Goal: Use online tool/utility: Use online tool/utility

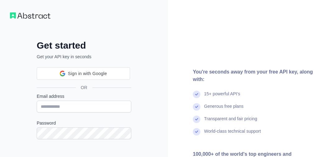
scroll to position [7, 0]
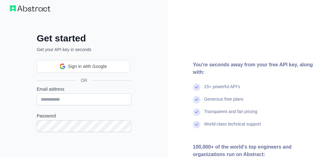
click at [81, 101] on input "Email address" at bounding box center [84, 99] width 94 height 12
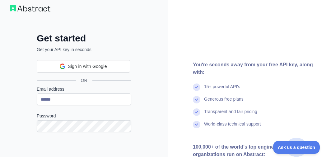
scroll to position [0, 0]
type input "*"
type input "**********"
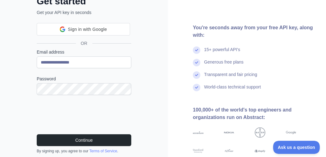
scroll to position [88, 0]
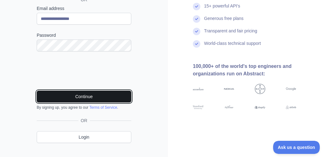
click at [104, 101] on button "Continue" at bounding box center [84, 96] width 94 height 12
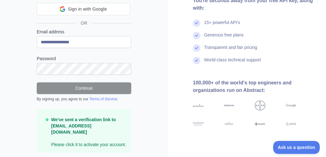
scroll to position [66, 0]
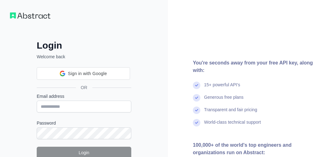
click at [87, 114] on form "Email address Password Login Forgot your password? Please try again We've sent …" at bounding box center [84, 132] width 94 height 79
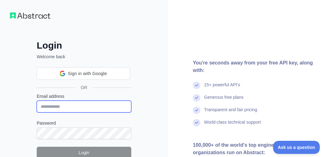
click at [90, 110] on input "Email address" at bounding box center [84, 106] width 94 height 12
type input "**********"
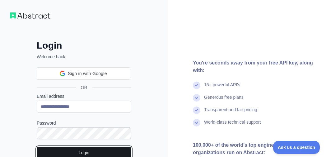
click at [79, 153] on button "Login" at bounding box center [84, 152] width 94 height 12
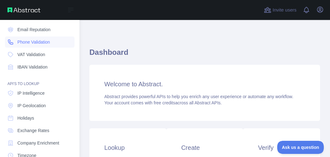
scroll to position [46, 0]
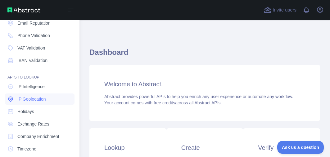
click at [25, 98] on span "IP Geolocation" at bounding box center [31, 99] width 29 height 6
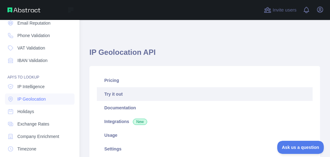
type textarea "**********"
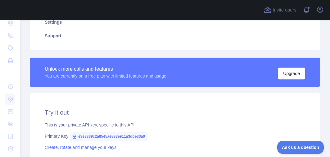
scroll to position [165, 0]
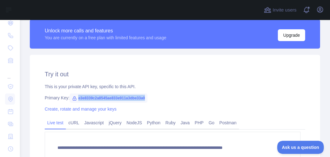
drag, startPoint x: 80, startPoint y: 99, endPoint x: 155, endPoint y: 100, distance: 75.8
click at [148, 100] on span "e3e8339c2a8545ae833e911a3dbe33a0" at bounding box center [109, 97] width 78 height 9
copy span "e3e8339c2a8545ae833e911a3dbe33a0"
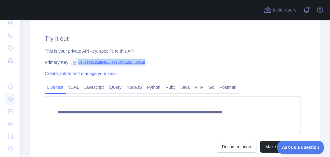
scroll to position [214, 0]
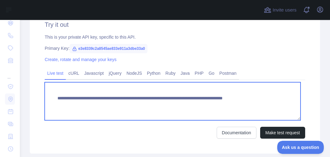
click at [67, 105] on textarea "**********" at bounding box center [173, 101] width 256 height 38
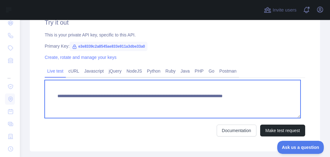
scroll to position [218, 0]
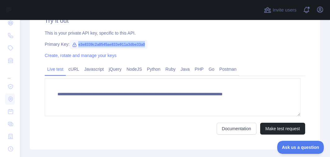
drag, startPoint x: 79, startPoint y: 43, endPoint x: 155, endPoint y: 47, distance: 76.2
click at [148, 47] on span "e3e8339c2a8545ae833e911a3dbe33a0" at bounding box center [109, 44] width 78 height 9
copy span "e3e8339c2a8545ae833e911a3dbe33a0"
